Goal: Navigation & Orientation: Find specific page/section

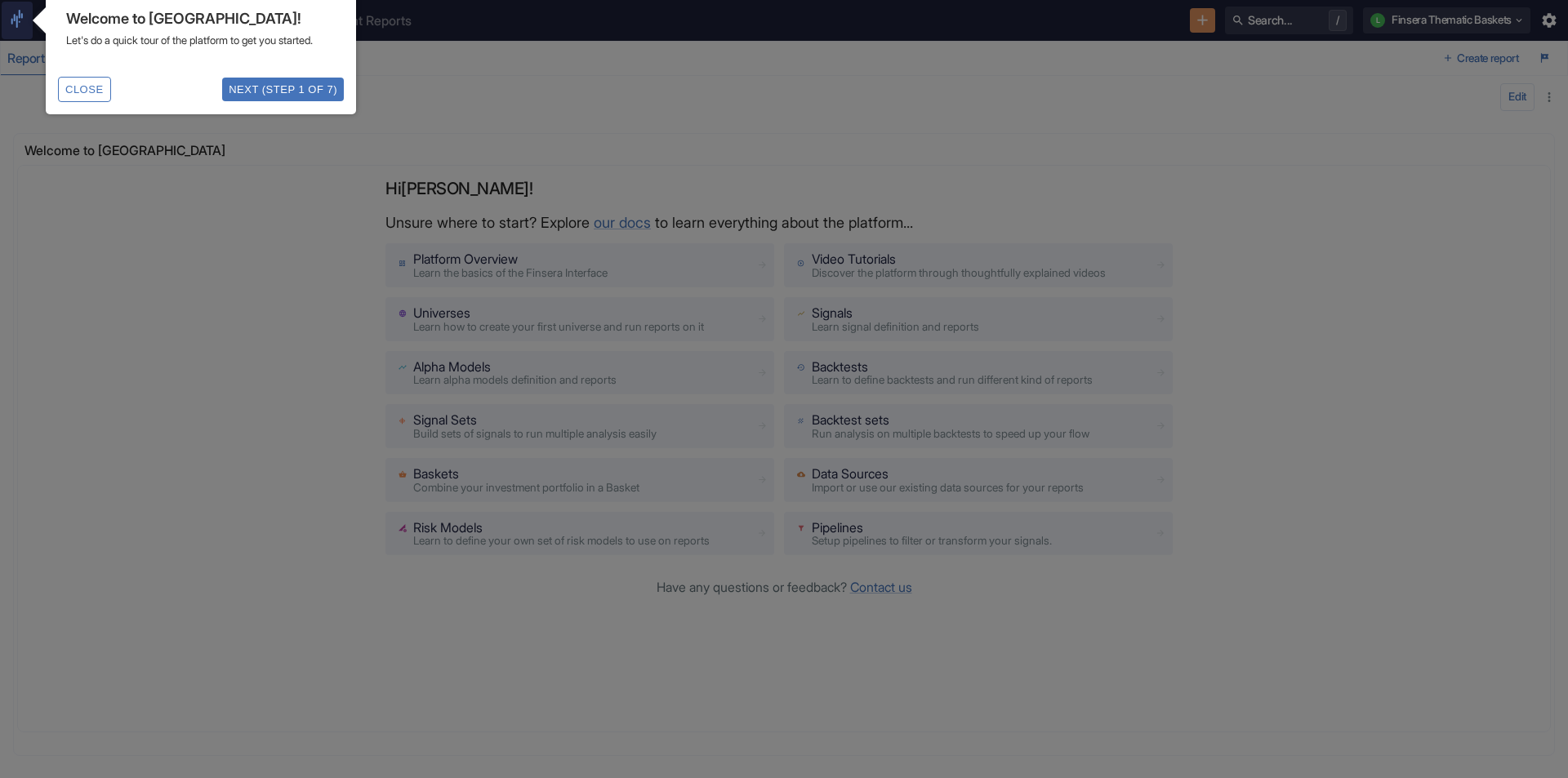
click at [69, 102] on button "Close" at bounding box center [85, 90] width 53 height 26
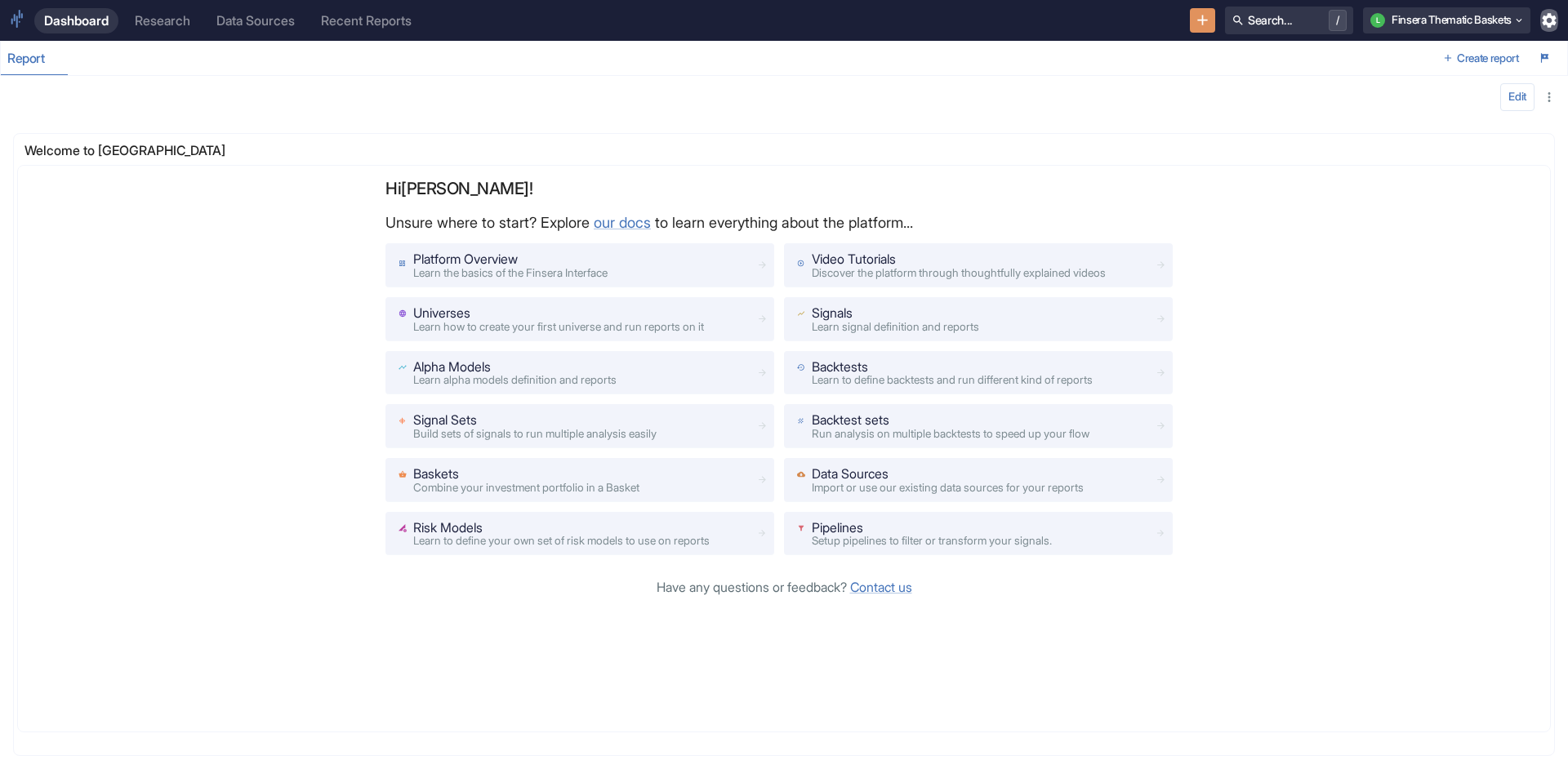
click at [1553, 22] on icon "button" at bounding box center [1550, 20] width 14 height 14
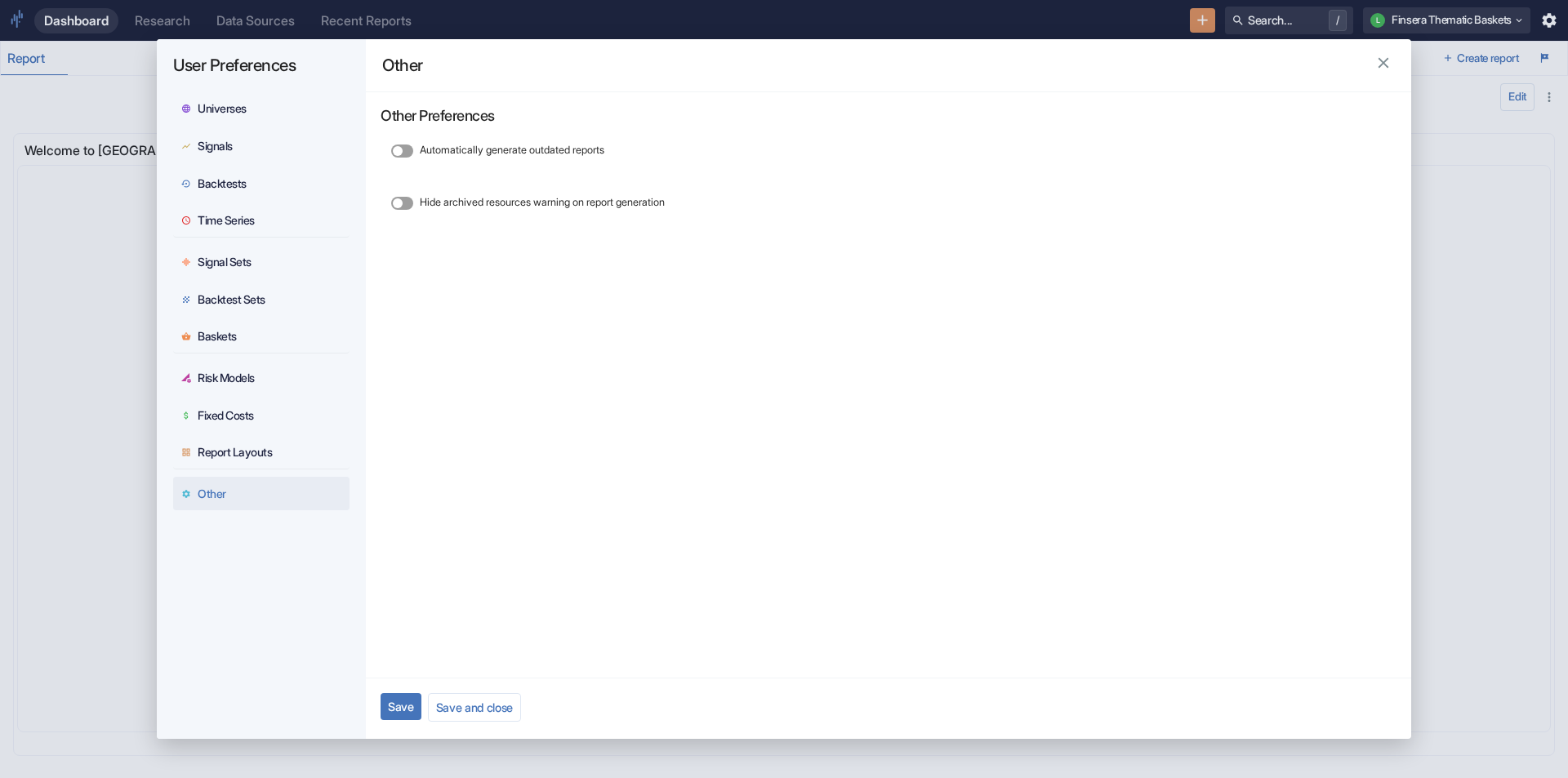
click at [1387, 69] on icon "button" at bounding box center [1383, 63] width 18 height 18
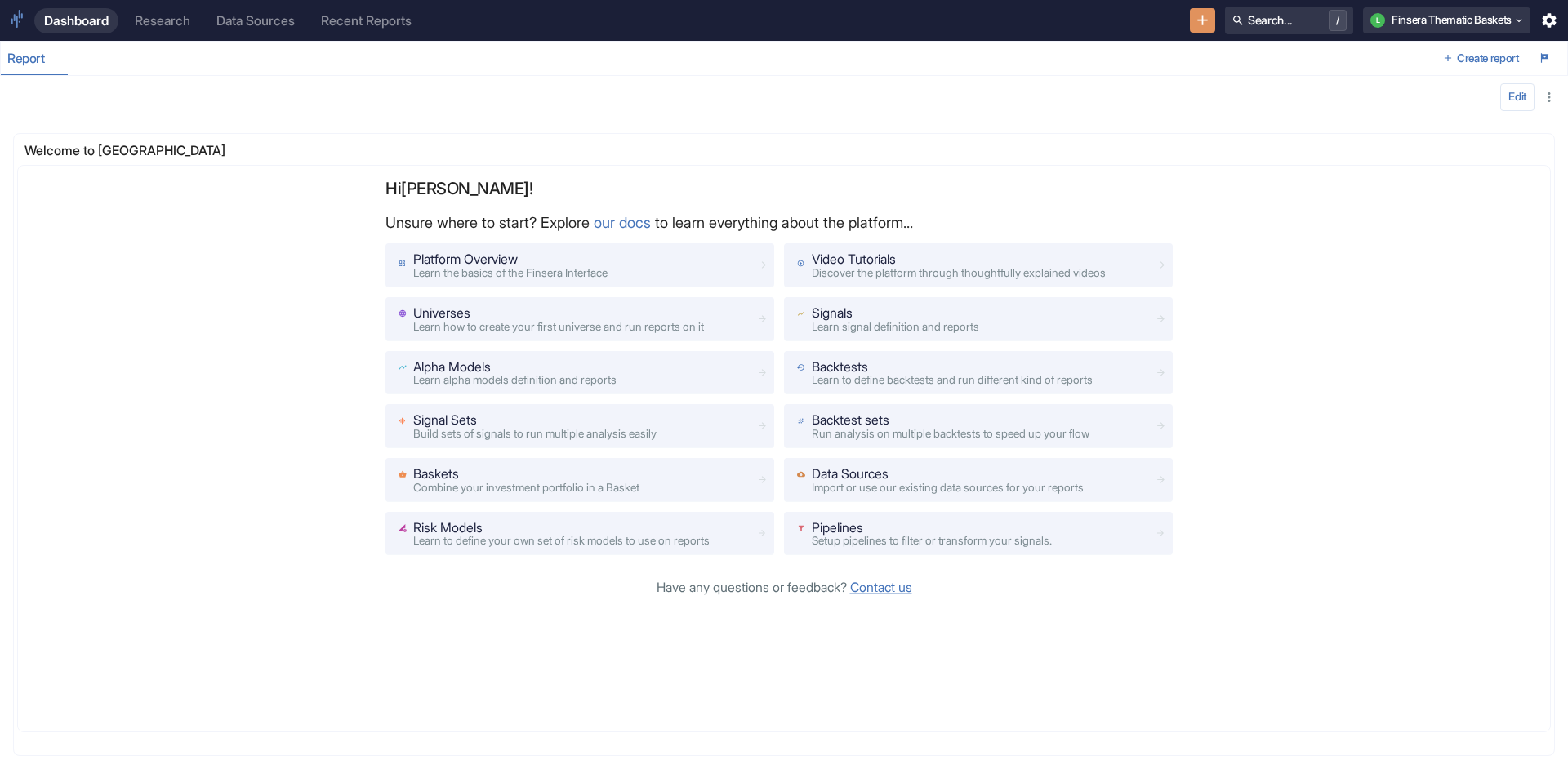
click at [162, 18] on div "Research" at bounding box center [162, 21] width 56 height 15
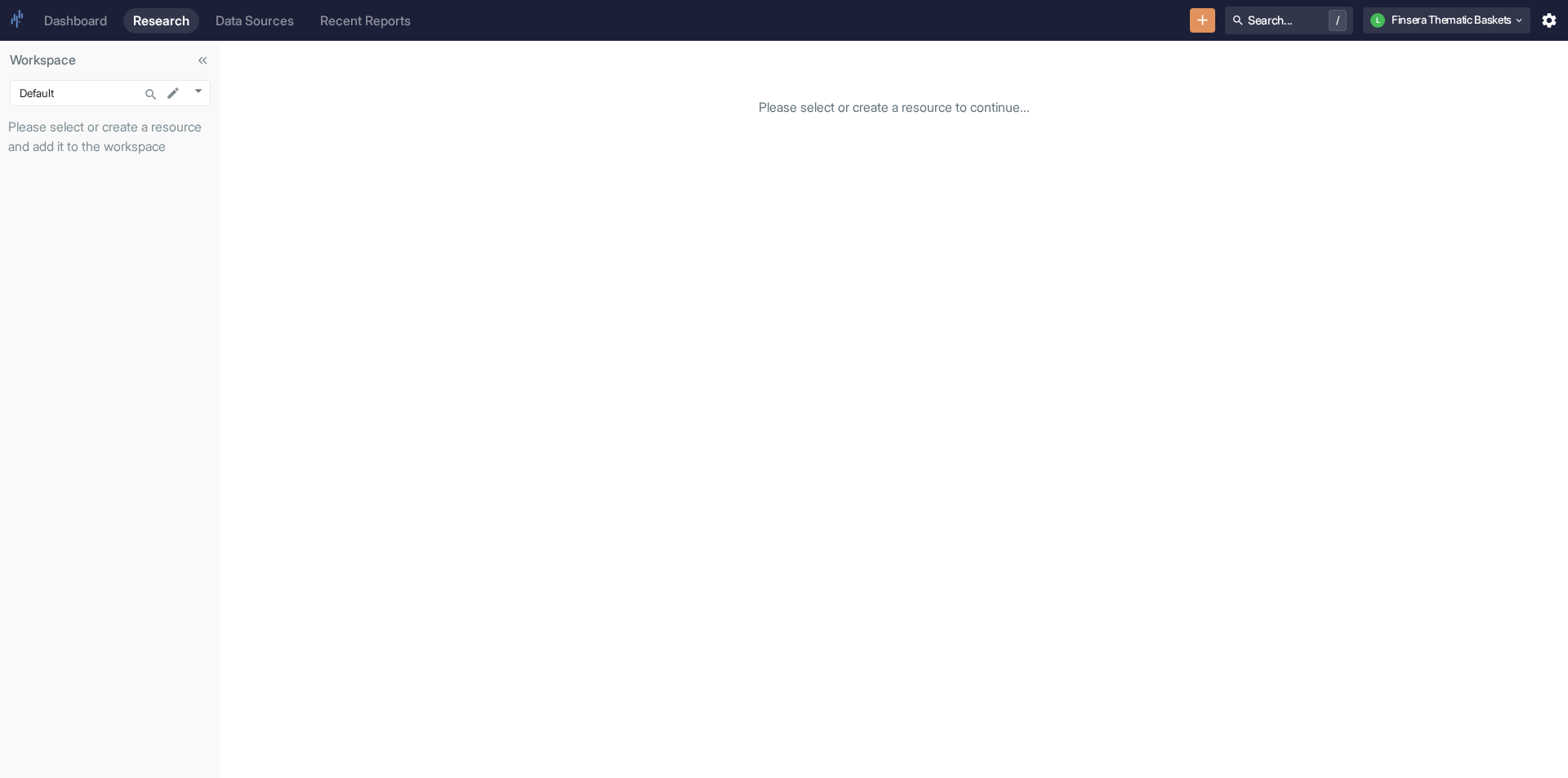
click at [84, 22] on div "Dashboard" at bounding box center [75, 21] width 63 height 15
